Goal: Task Accomplishment & Management: Manage account settings

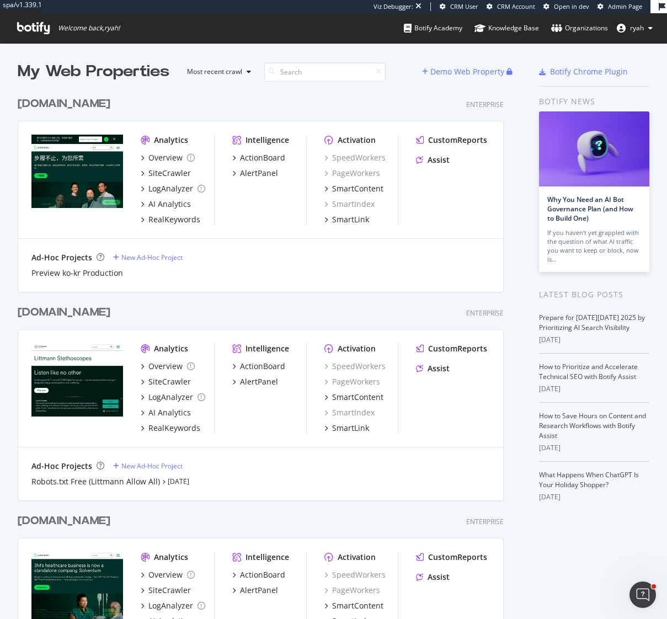
click at [79, 102] on div "[DOMAIN_NAME]" at bounding box center [64, 104] width 93 height 16
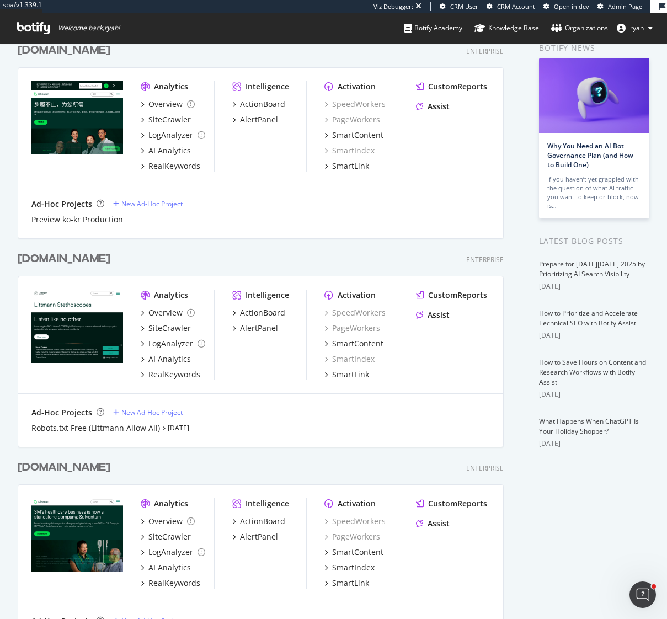
scroll to position [56, 0]
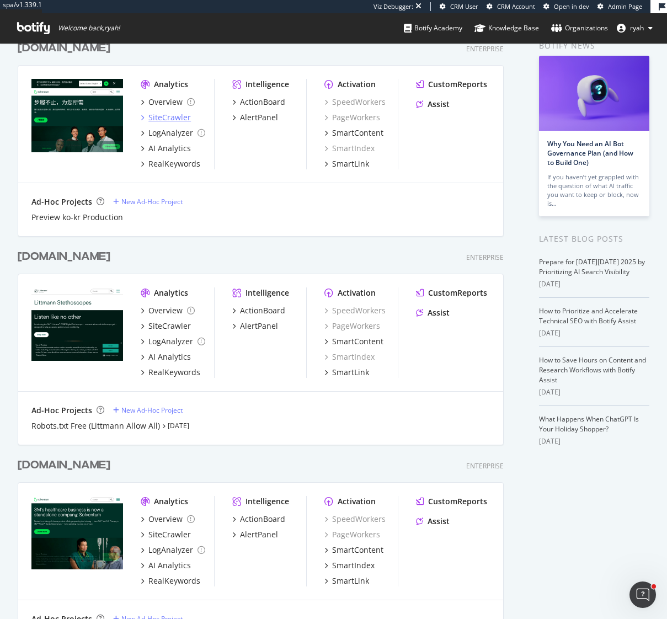
click at [171, 117] on div "SiteCrawler" at bounding box center [169, 117] width 42 height 11
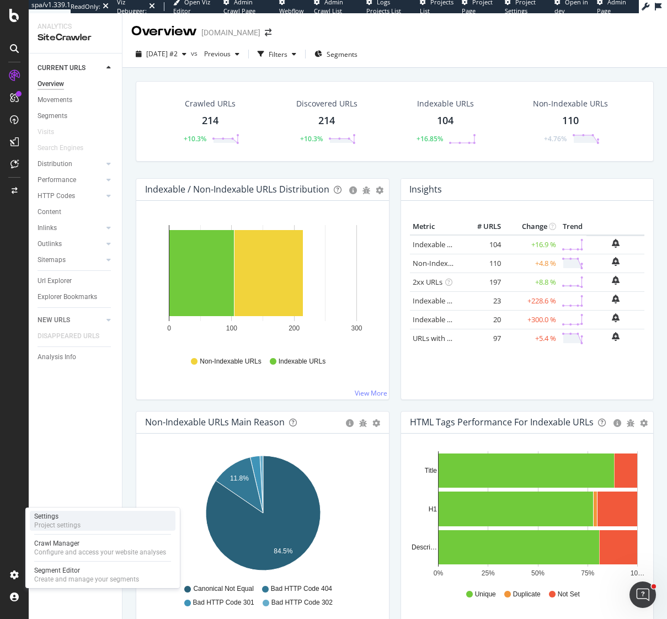
click at [73, 524] on div "Project settings" at bounding box center [57, 525] width 46 height 9
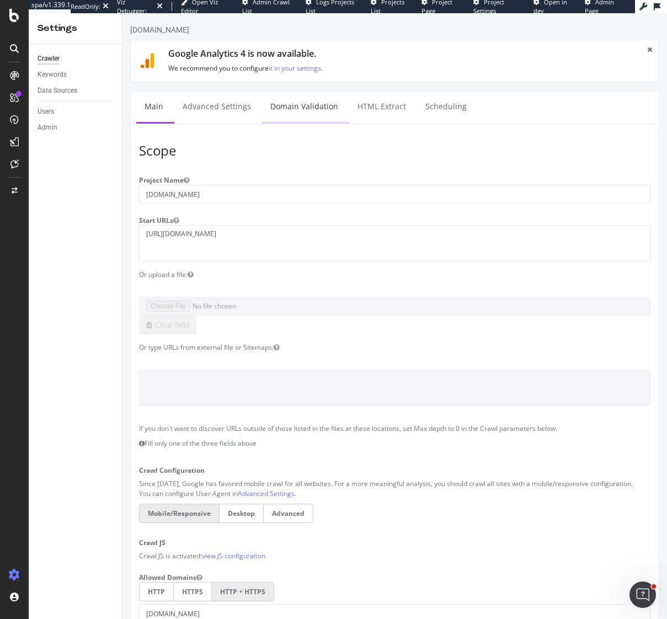
click at [291, 110] on link "Domain Validation" at bounding box center [304, 107] width 84 height 30
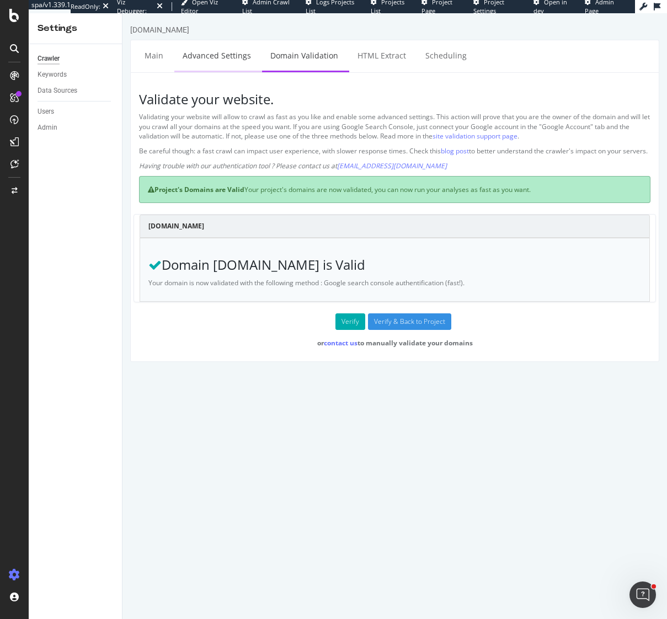
click at [221, 58] on link "Advanced Settings" at bounding box center [216, 55] width 85 height 30
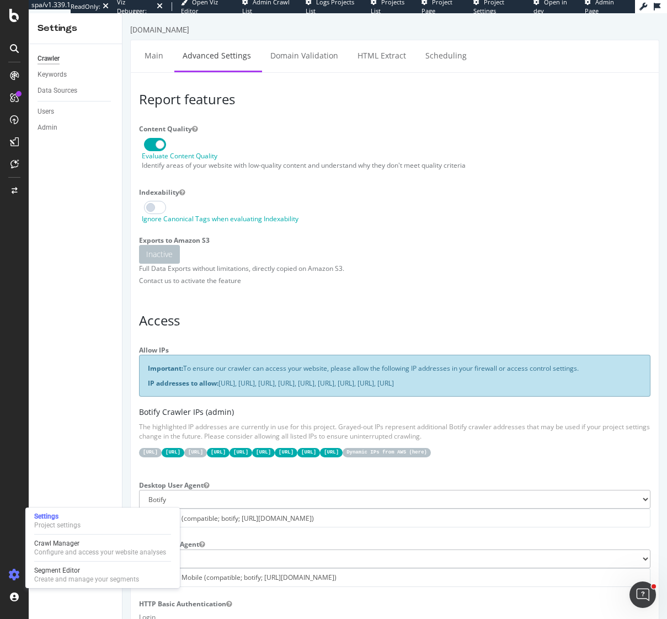
drag, startPoint x: 56, startPoint y: 521, endPoint x: 69, endPoint y: 473, distance: 50.4
click at [56, 521] on div "Project settings" at bounding box center [57, 525] width 46 height 9
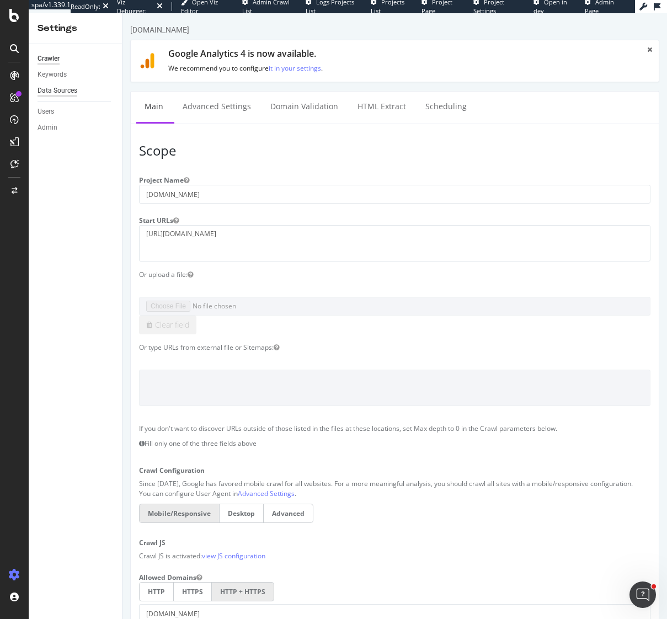
click at [68, 91] on div "Data Sources" at bounding box center [57, 91] width 40 height 12
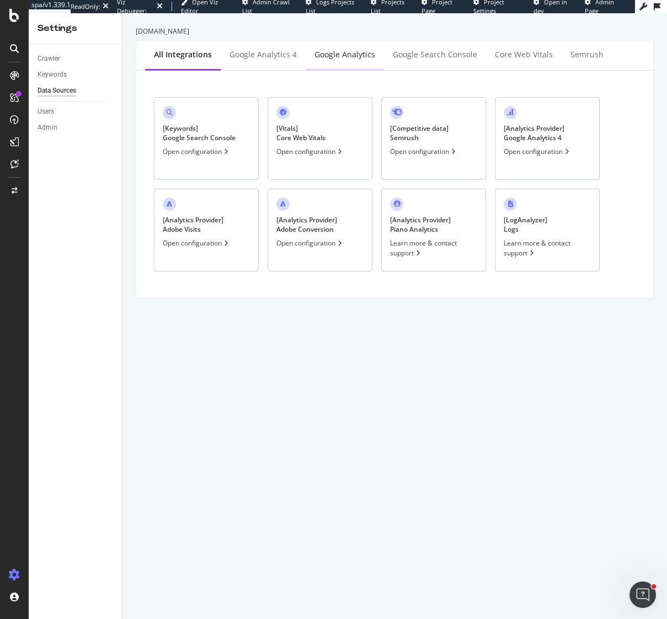
click at [346, 55] on div "Google Analytics" at bounding box center [344, 54] width 61 height 11
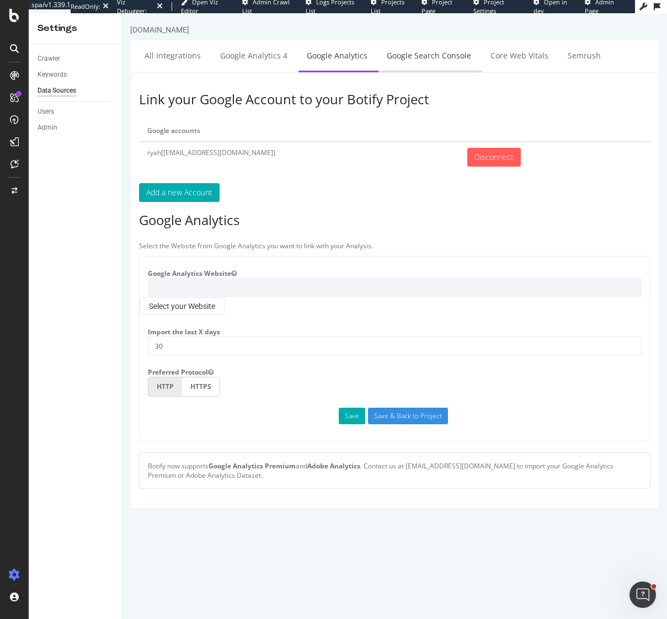
click at [409, 52] on link "Google Search Console" at bounding box center [428, 55] width 101 height 30
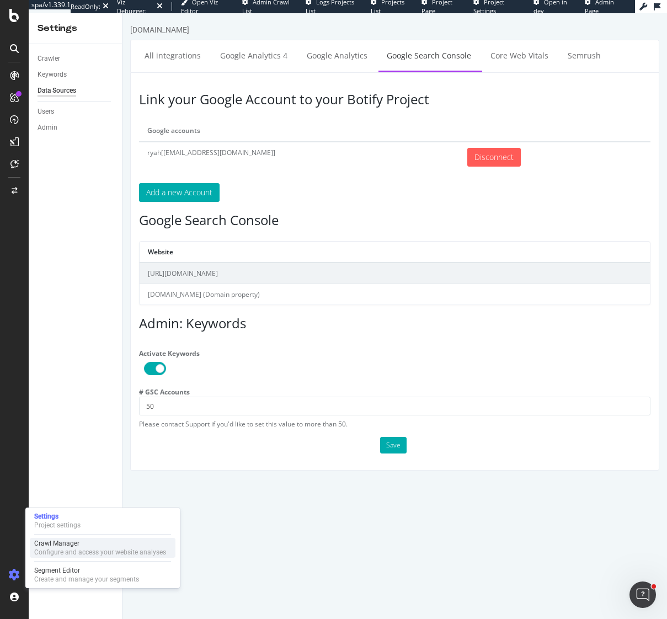
click at [57, 548] on div "Configure and access your website analyses" at bounding box center [100, 552] width 132 height 9
